Goal: Transaction & Acquisition: Purchase product/service

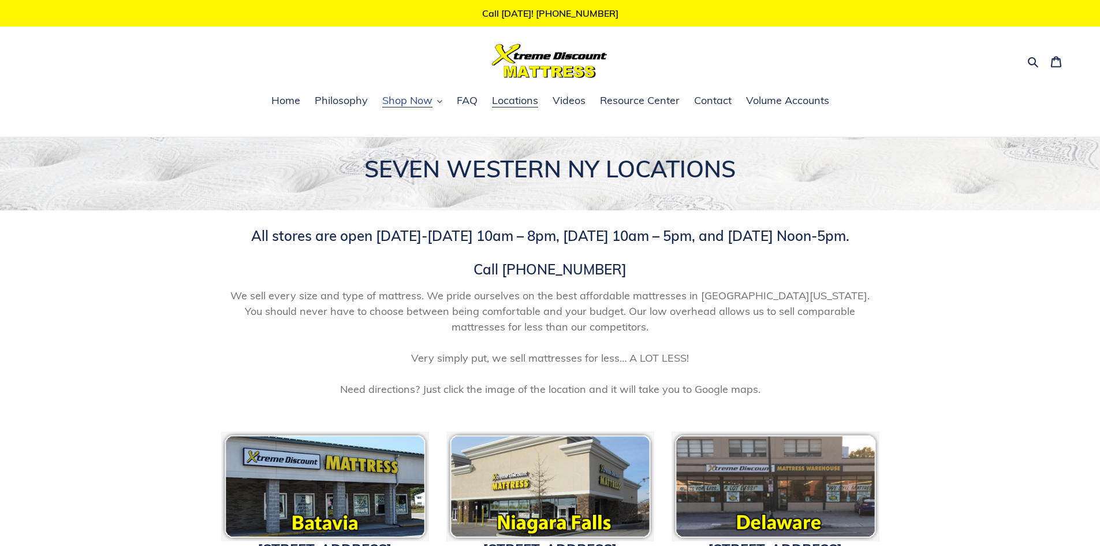
drag, startPoint x: 391, startPoint y: 111, endPoint x: 392, endPoint y: 105, distance: 6.5
click at [391, 111] on ul "Home Philosophy Shop Now Memory Foam Mattresses Latex Mattresses Innerspring & …" at bounding box center [550, 107] width 1100 height 30
click at [392, 105] on span "Shop Now" at bounding box center [407, 101] width 50 height 14
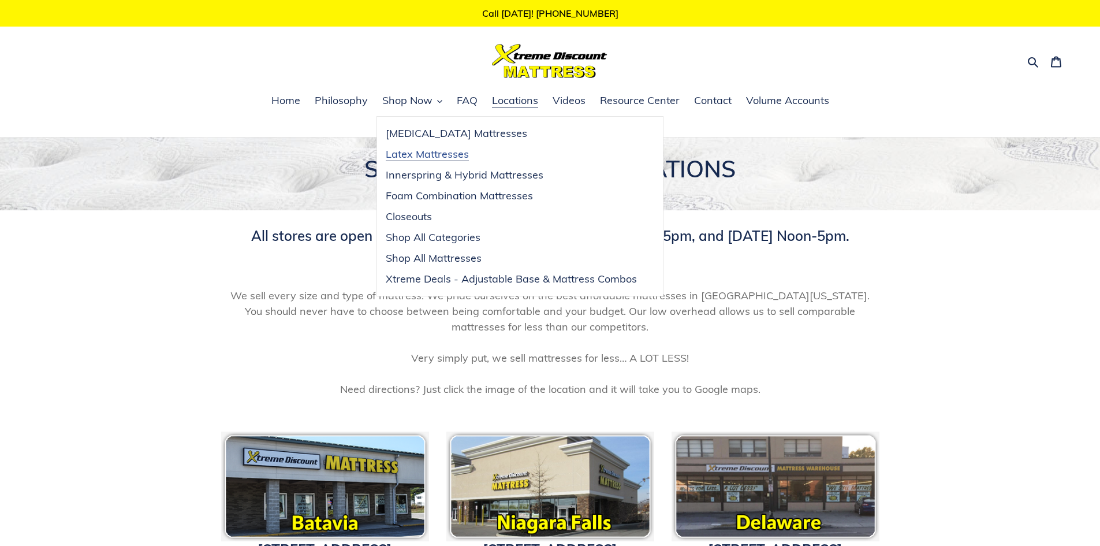
drag, startPoint x: 431, startPoint y: 156, endPoint x: 419, endPoint y: 157, distance: 11.6
click at [431, 156] on span "Latex Mattresses" at bounding box center [427, 154] width 83 height 14
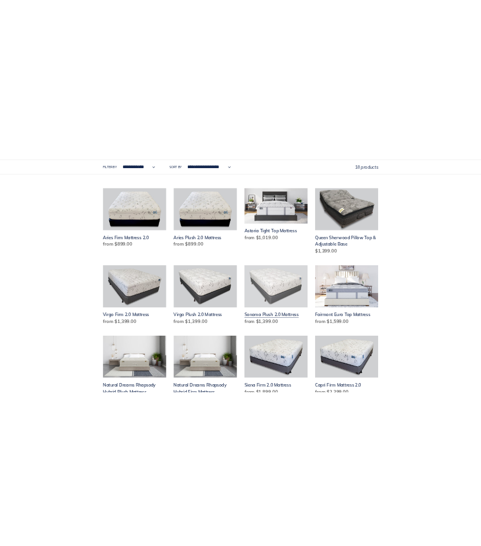
scroll to position [763, 0]
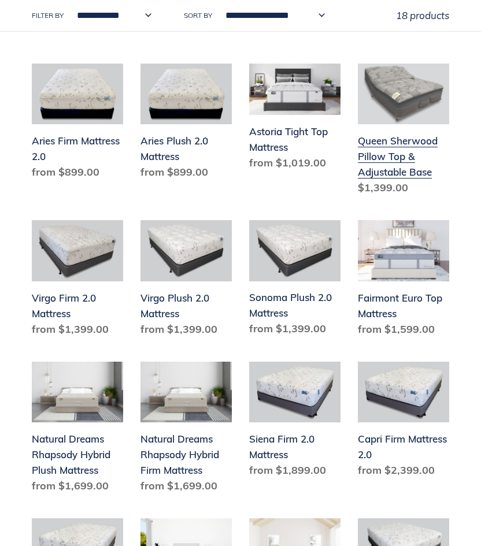
click at [376, 158] on link "Queen Sherwood Pillow Top & Adjustable Base" at bounding box center [403, 132] width 91 height 136
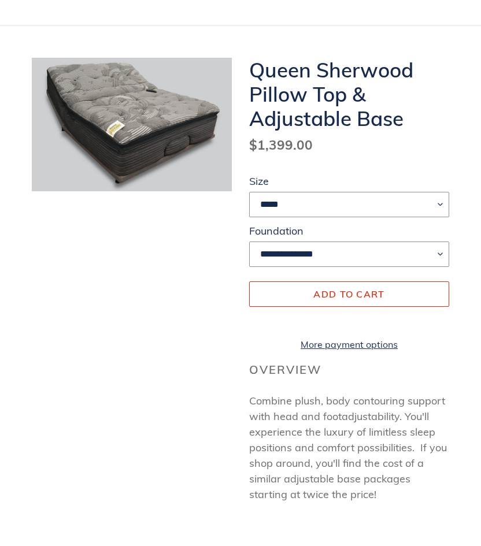
drag, startPoint x: 296, startPoint y: 396, endPoint x: 318, endPoint y: 131, distance: 266.0
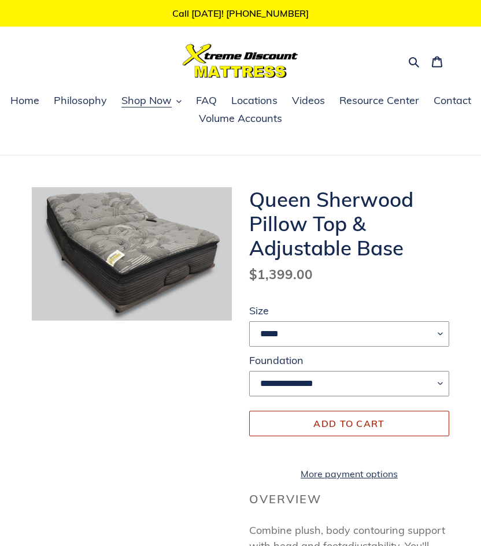
click at [341, 417] on button "Add to cart" at bounding box center [349, 423] width 200 height 25
